Goal: Task Accomplishment & Management: Manage account settings

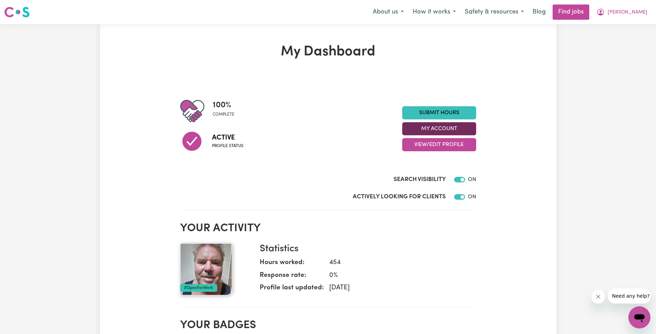
click at [441, 131] on button "My Account" at bounding box center [439, 128] width 74 height 13
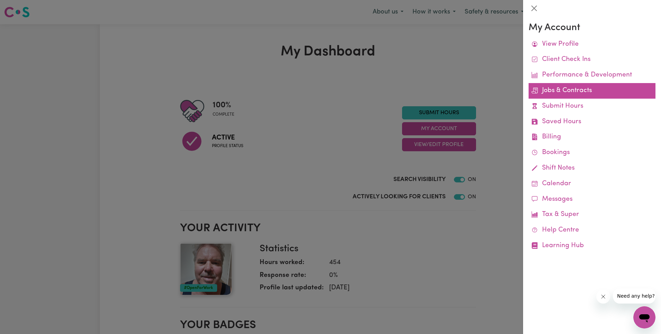
click at [582, 88] on link "Jobs & Contracts" at bounding box center [591, 91] width 127 height 16
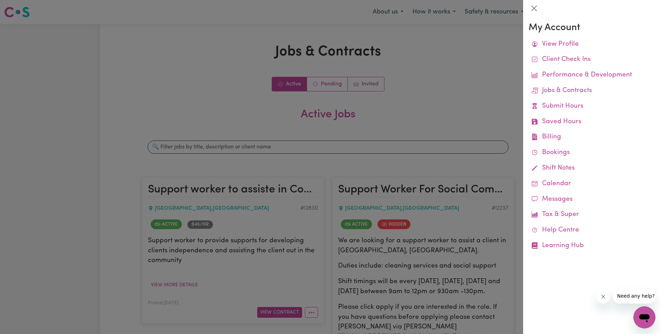
click at [482, 119] on div at bounding box center [330, 167] width 661 height 334
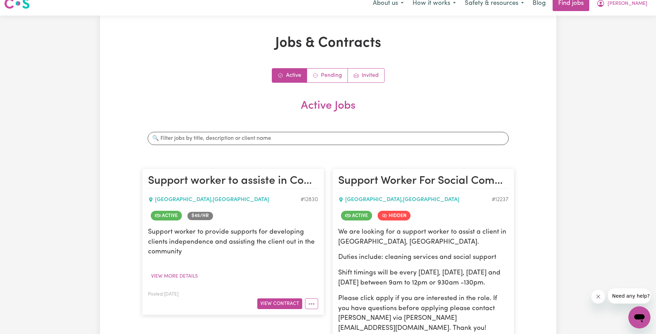
scroll to position [89, 0]
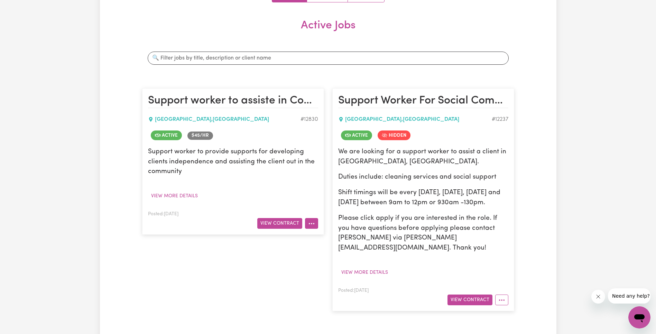
click at [307, 225] on button "More options" at bounding box center [311, 223] width 13 height 11
drag, startPoint x: 319, startPoint y: 194, endPoint x: 319, endPoint y: 204, distance: 10.0
click at [319, 194] on article "Support worker to assiste in Community Outing and/ or Social Companionship [GEO…" at bounding box center [233, 161] width 182 height 146
drag, startPoint x: 311, startPoint y: 226, endPoint x: 314, endPoint y: 223, distance: 3.9
click at [311, 226] on icon "More options" at bounding box center [311, 223] width 7 height 7
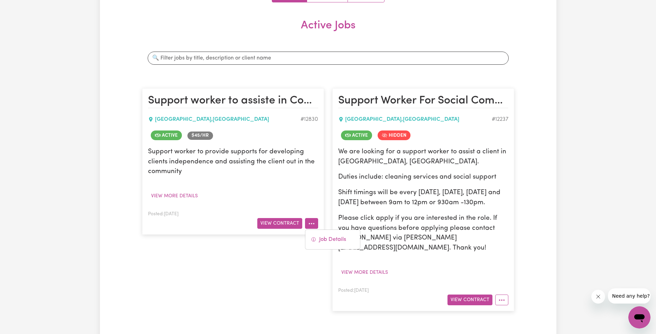
scroll to position [0, 0]
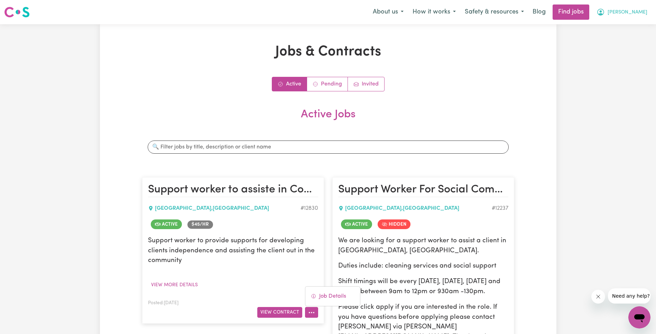
click at [650, 12] on button "[PERSON_NAME]" at bounding box center [622, 12] width 60 height 15
click at [623, 49] on link "Logout" at bounding box center [624, 52] width 55 height 13
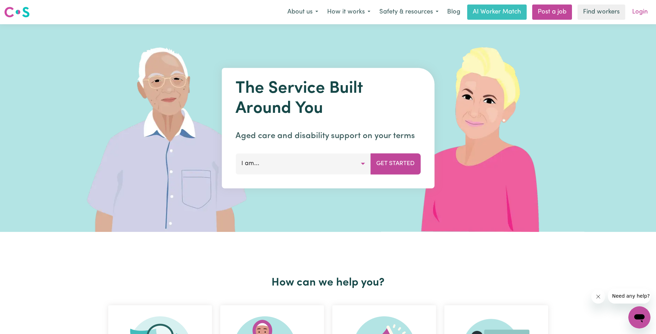
click at [636, 15] on link "Login" at bounding box center [640, 11] width 24 height 15
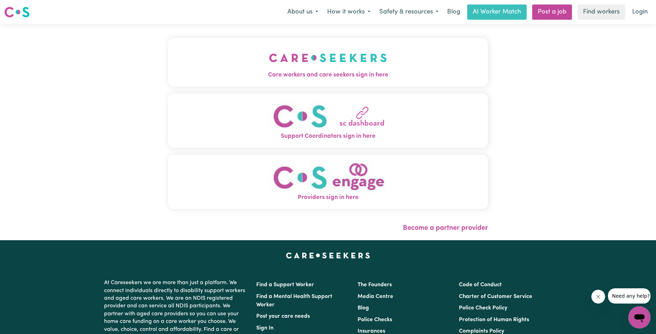
click at [269, 58] on img "Care workers and care seekers sign in here" at bounding box center [328, 58] width 118 height 26
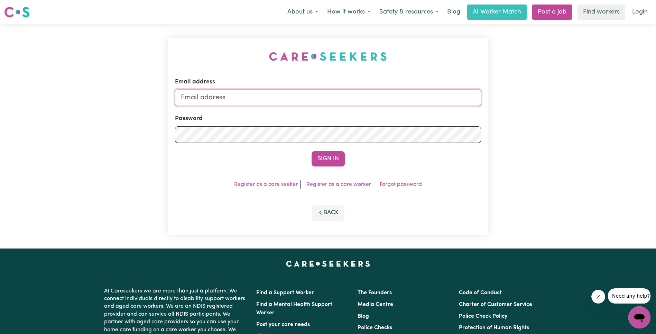
click at [357, 97] on input "Email address" at bounding box center [328, 97] width 306 height 17
type input "[EMAIL_ADDRESS][DOMAIN_NAME]"
click at [328, 156] on button "Sign In" at bounding box center [327, 158] width 33 height 15
